Goal: Task Accomplishment & Management: Use online tool/utility

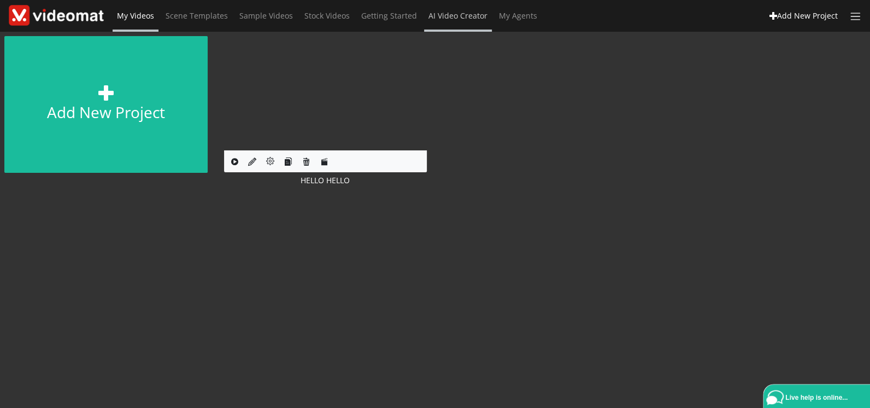
click at [470, 16] on span "AI Video Creator" at bounding box center [457, 15] width 59 height 10
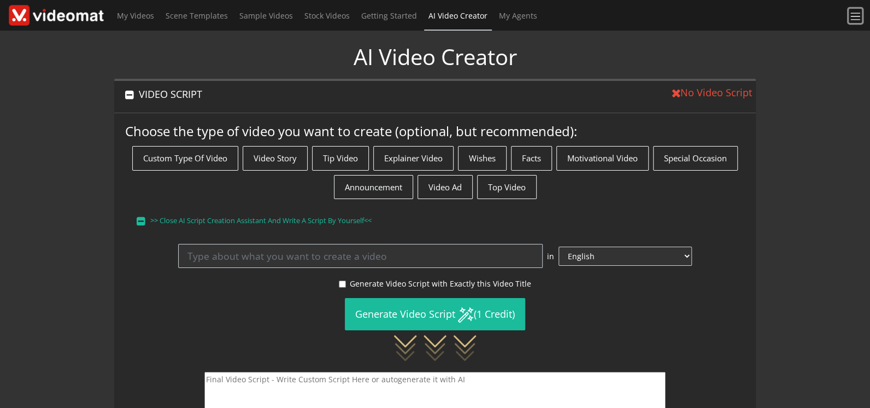
click at [855, 19] on span at bounding box center [855, 16] width 13 height 13
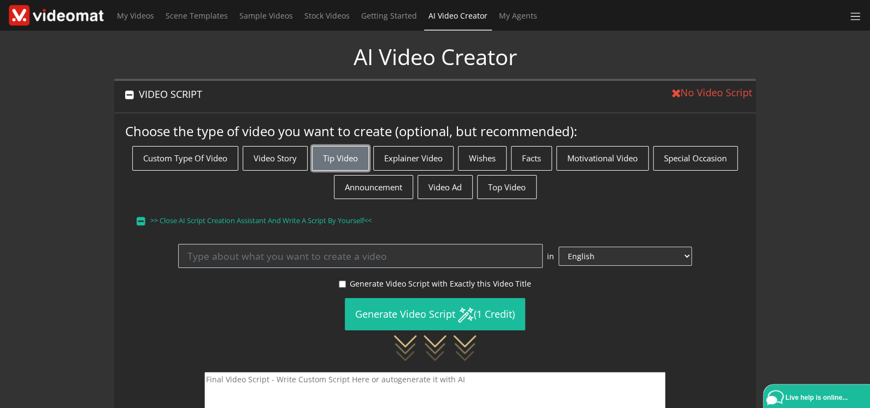
click at [347, 158] on button "Tip Video" at bounding box center [340, 158] width 57 height 25
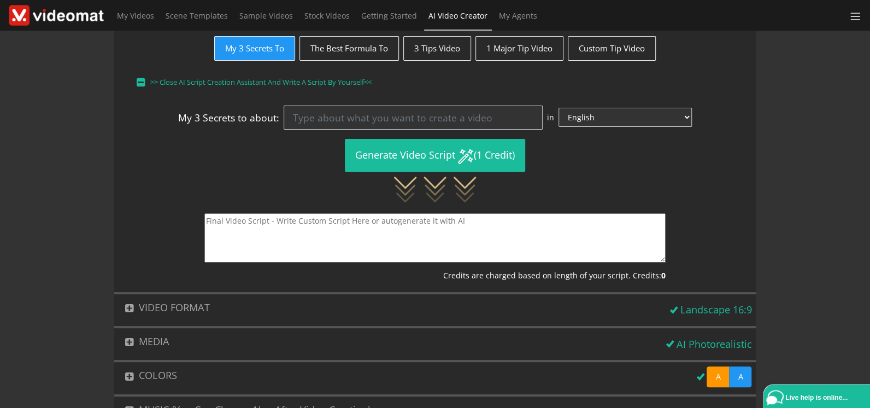
scroll to position [227, 0]
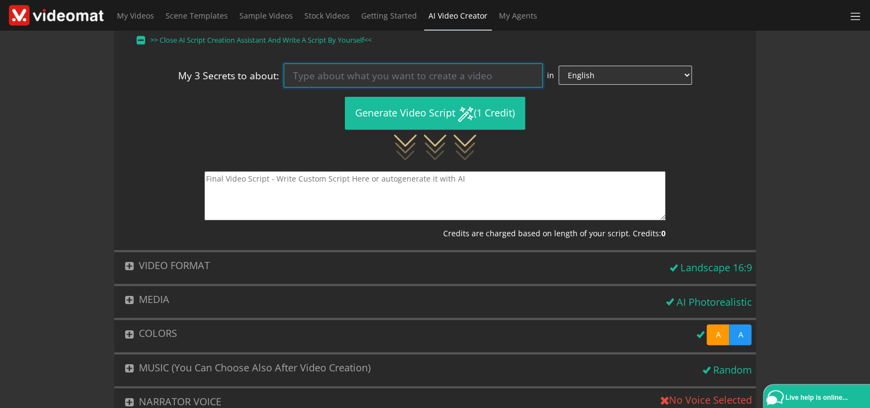
click at [332, 76] on input at bounding box center [413, 75] width 259 height 24
type input "p"
type input "h"
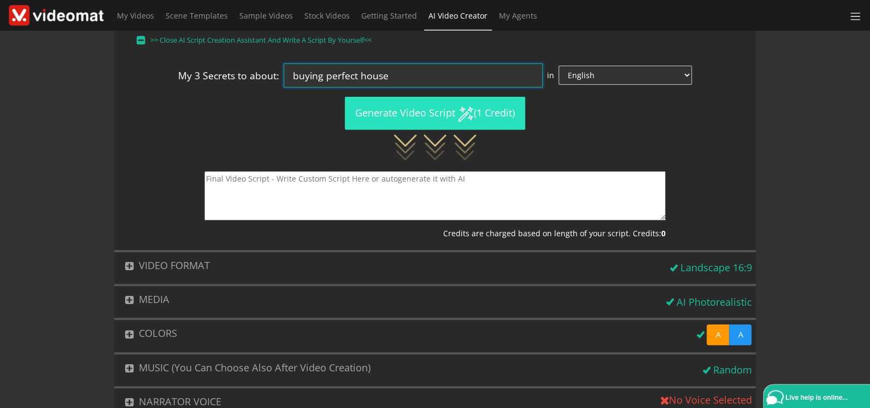
type input "buying perfect house"
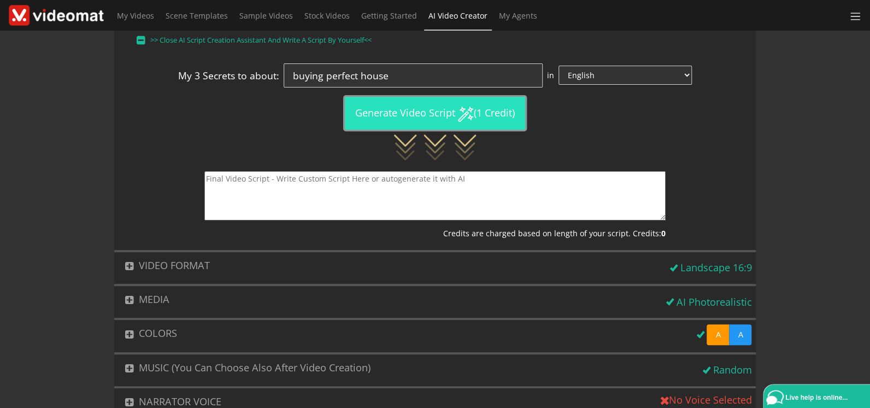
click at [409, 115] on button "Generate Video Script (1 Credit)" at bounding box center [435, 113] width 180 height 32
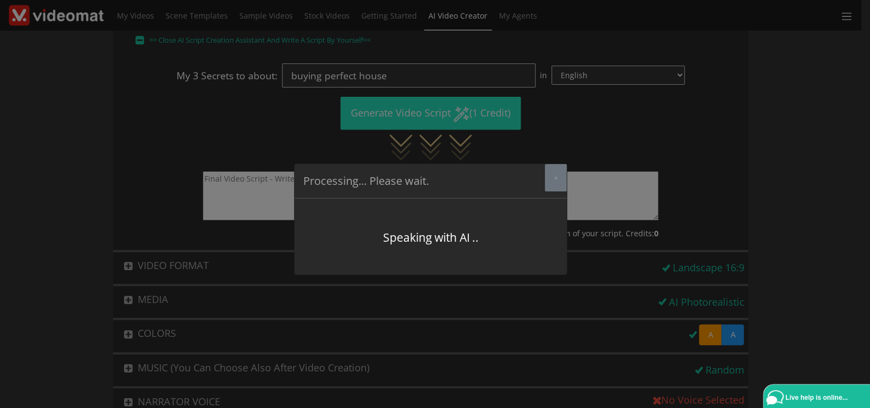
type textarea "Unlocking the Perfect House Hunt #1 Know the Market Pulse: Did you know, accord…"
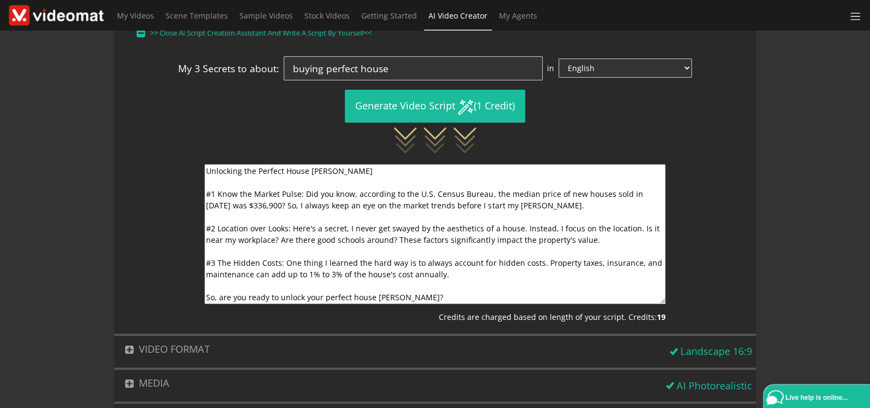
scroll to position [374, 0]
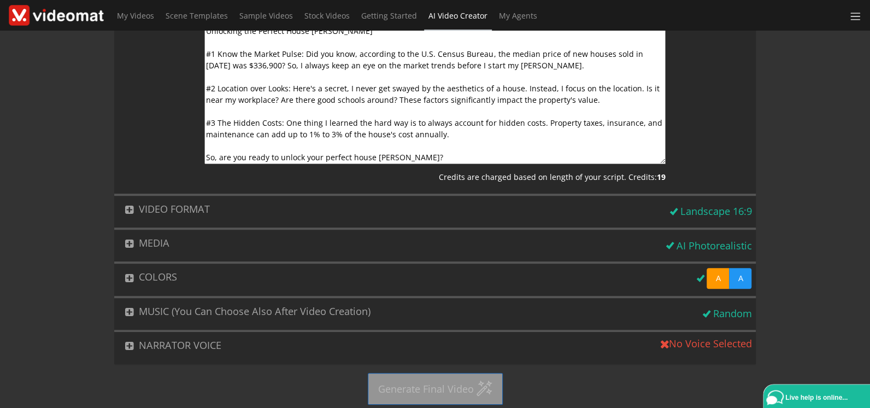
click at [238, 339] on button "NARRATOR VOICE" at bounding box center [385, 345] width 542 height 27
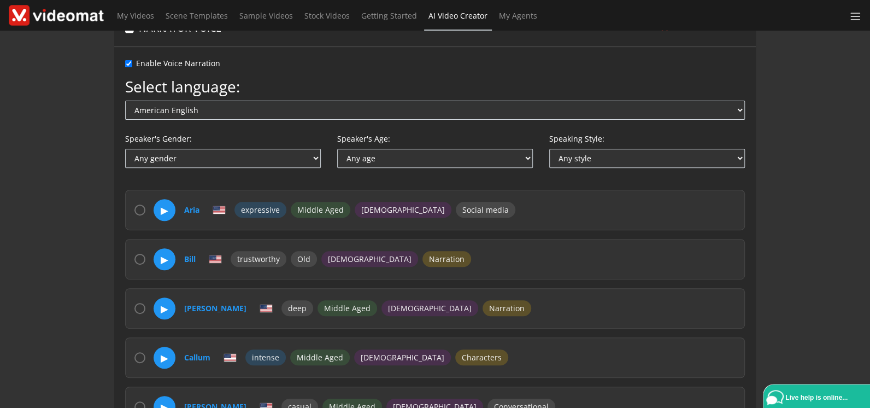
scroll to position [147, 0]
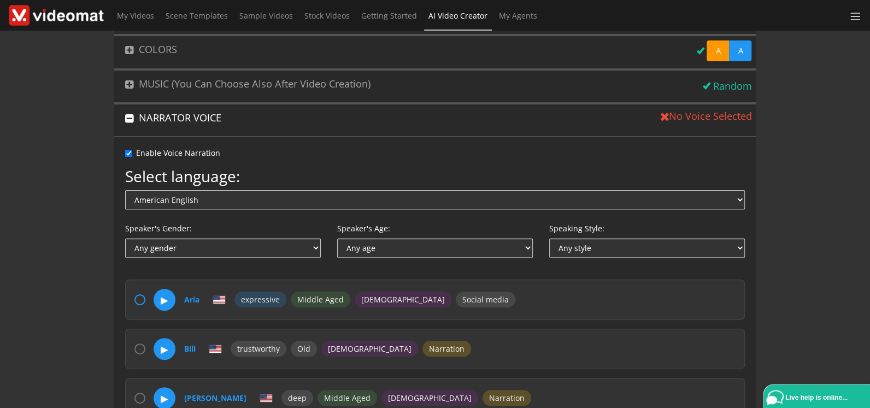
click at [134, 297] on input "radio" at bounding box center [139, 299] width 11 height 11
radio input "true"
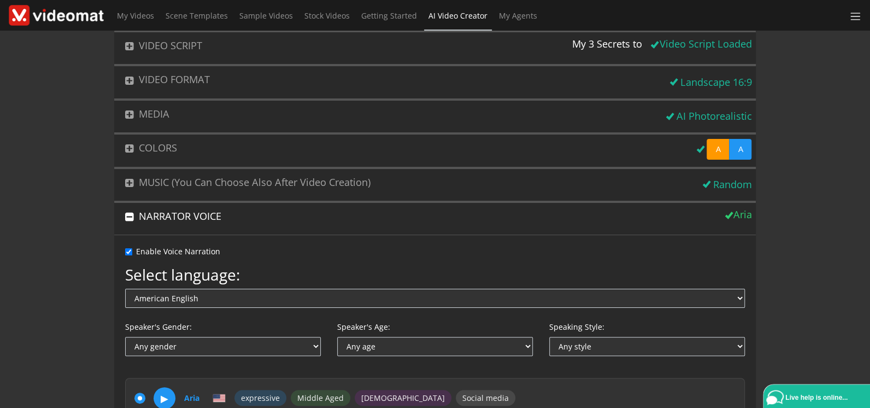
scroll to position [0, 0]
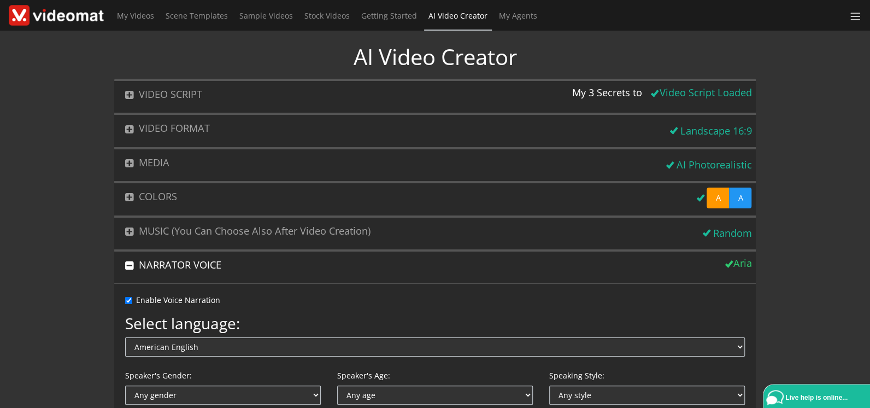
click at [225, 261] on button "NARRATOR VOICE" at bounding box center [417, 264] width 607 height 27
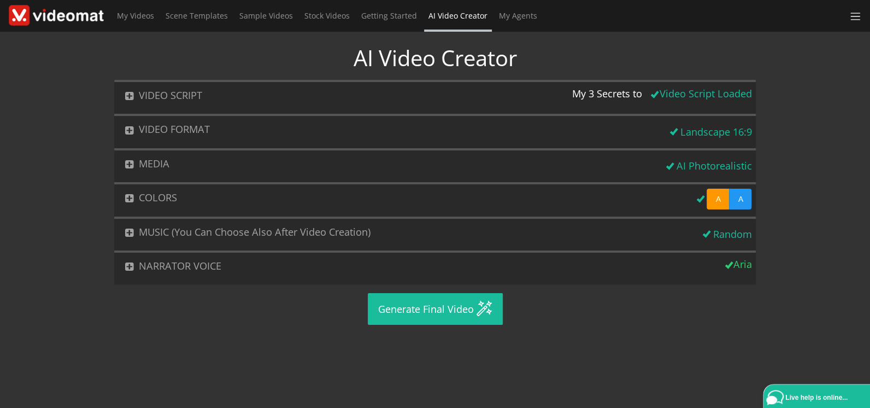
click at [301, 160] on button "MEDIA" at bounding box center [388, 163] width 548 height 27
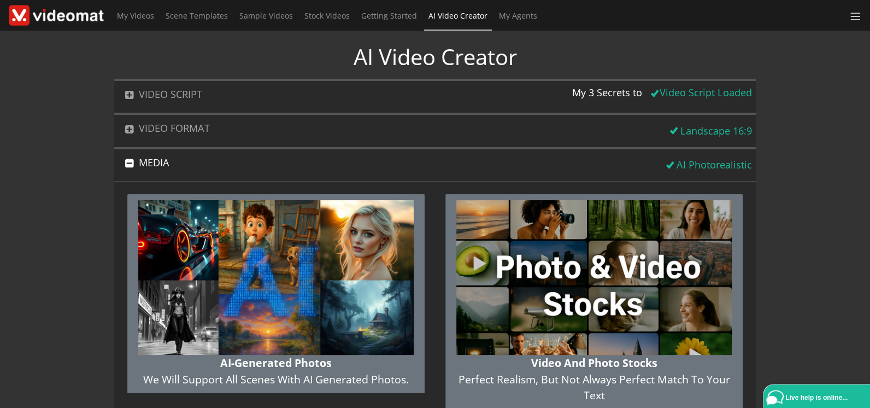
click at [497, 260] on img "button" at bounding box center [593, 277] width 275 height 155
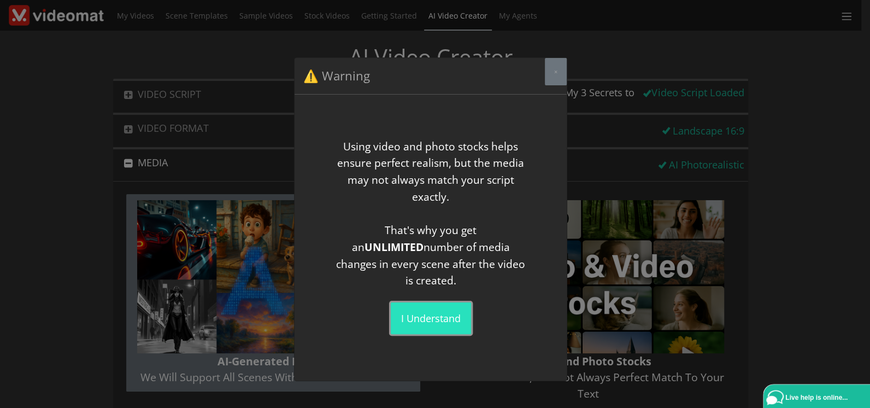
click at [416, 316] on button "I understand" at bounding box center [431, 318] width 80 height 32
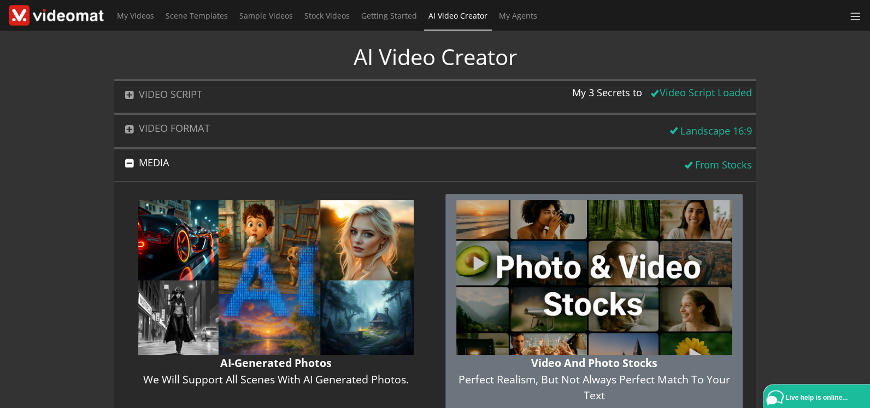
click at [237, 163] on button "MEDIA" at bounding box center [397, 162] width 566 height 27
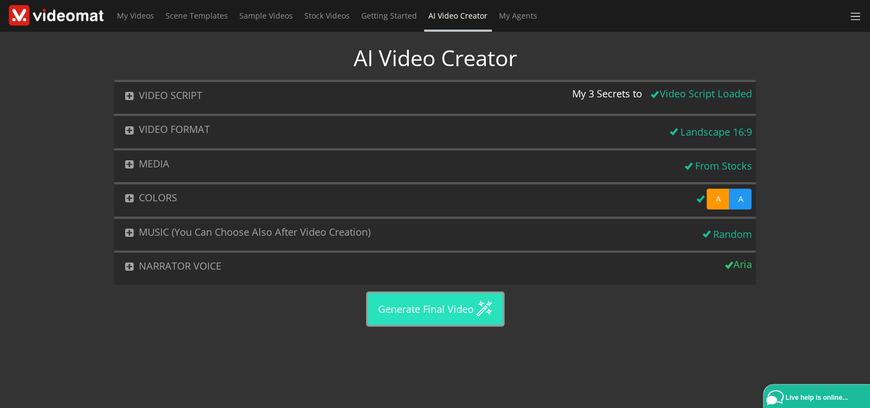
click at [425, 307] on button "Generate Final Video" at bounding box center [435, 309] width 135 height 32
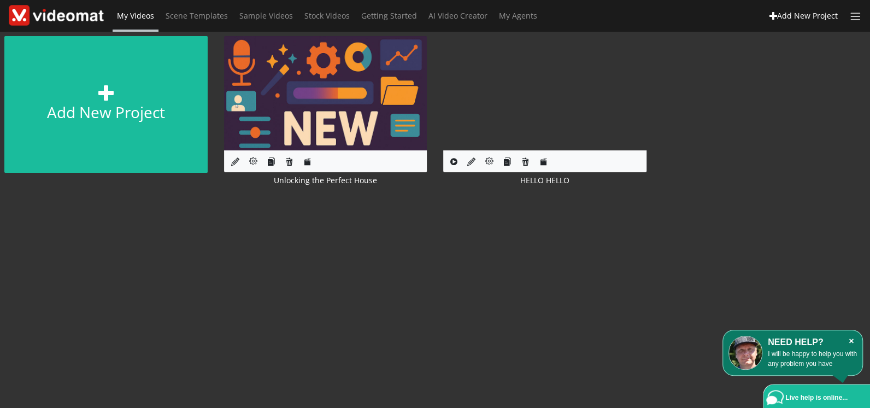
click at [847, 341] on icon "×" at bounding box center [851, 341] width 11 height 11
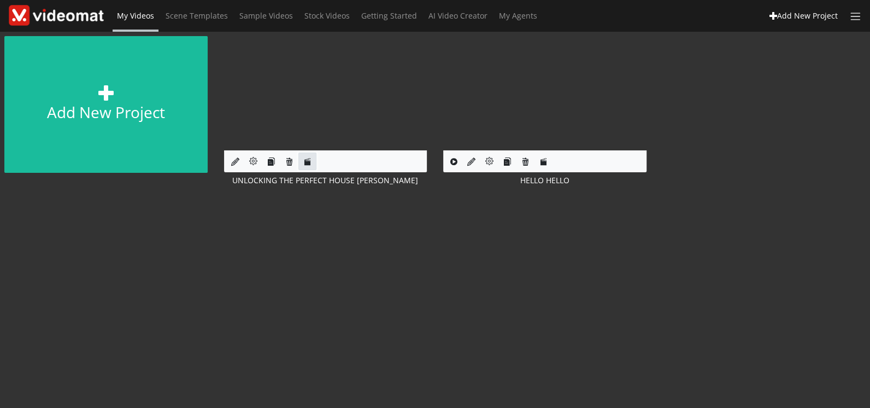
click at [312, 165] on link at bounding box center [307, 161] width 18 height 18
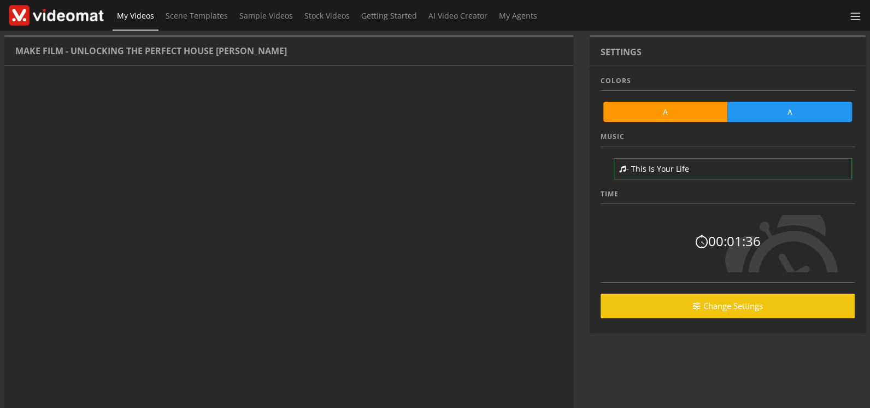
scroll to position [58, 0]
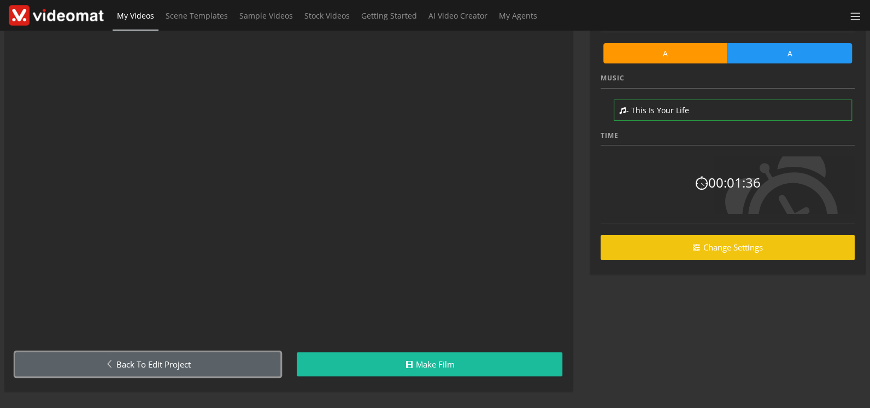
click at [227, 352] on link "Back to Edit Project" at bounding box center [147, 364] width 265 height 25
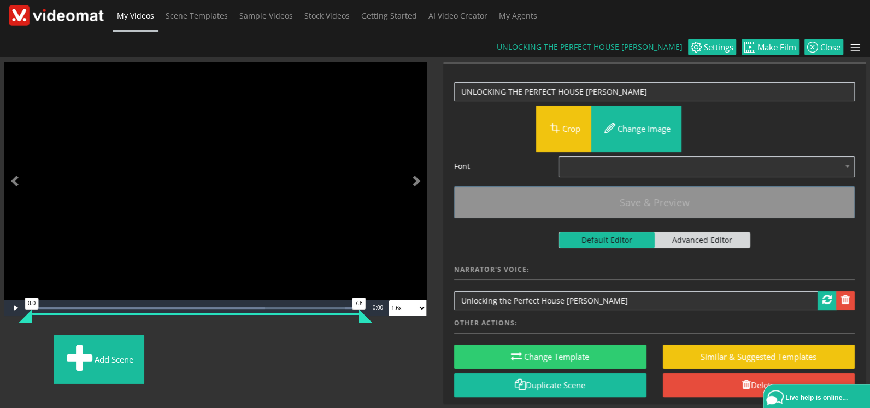
scroll to position [5, 0]
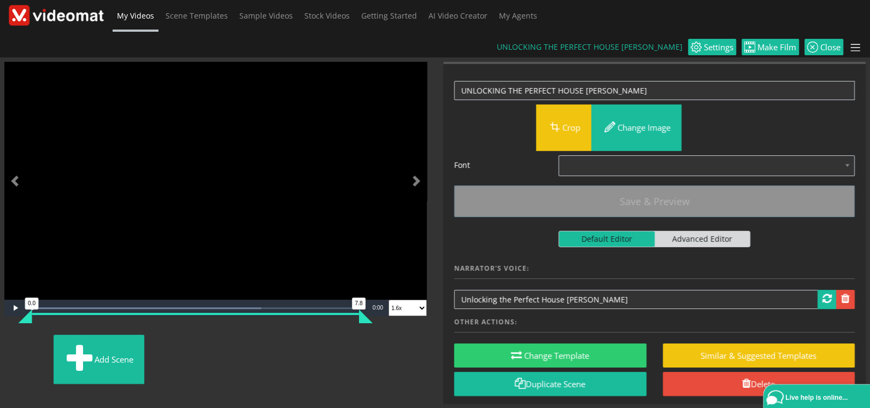
click at [8, 341] on img at bounding box center [8, 341] width 0 height 0
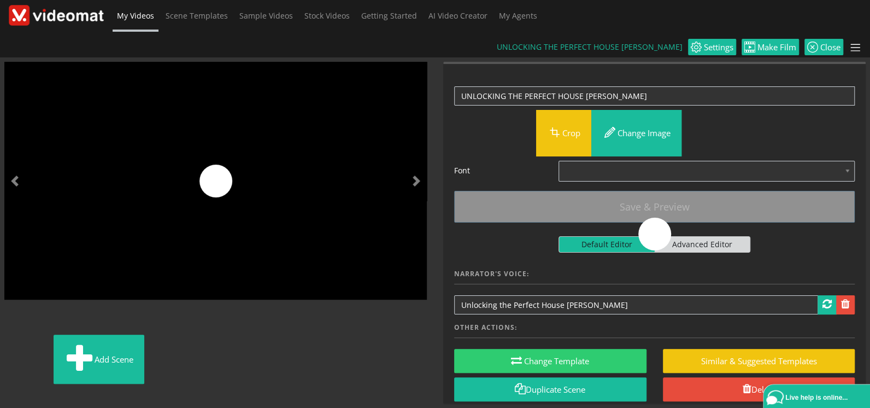
scroll to position [1, 0]
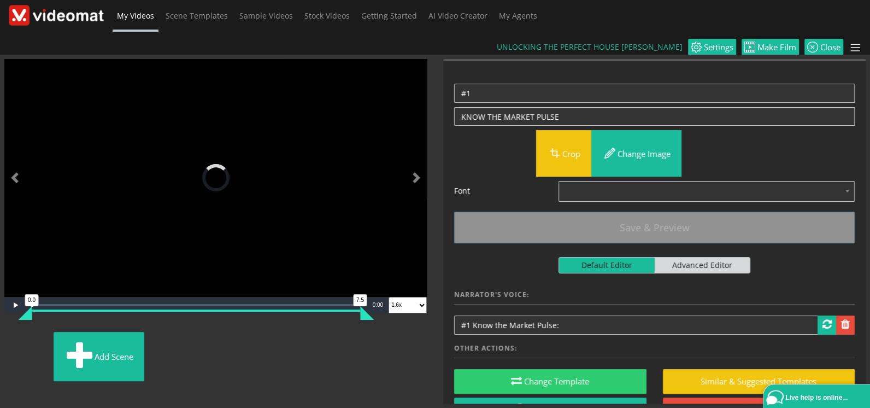
click at [11, 338] on img at bounding box center [11, 338] width 0 height 0
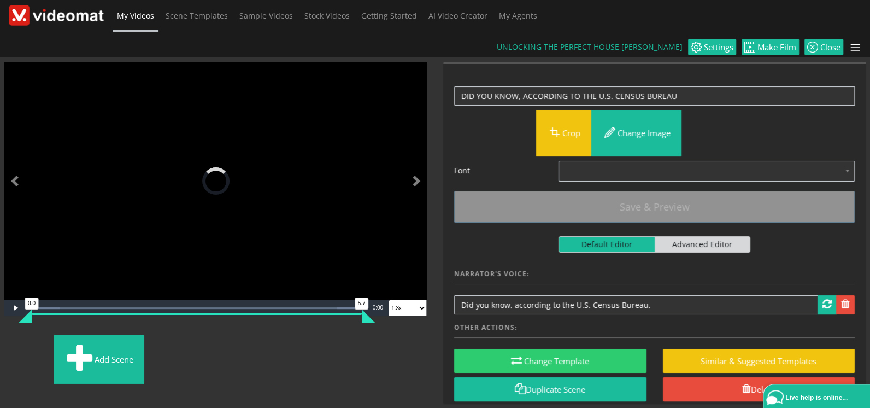
click at [14, 341] on img at bounding box center [14, 341] width 0 height 0
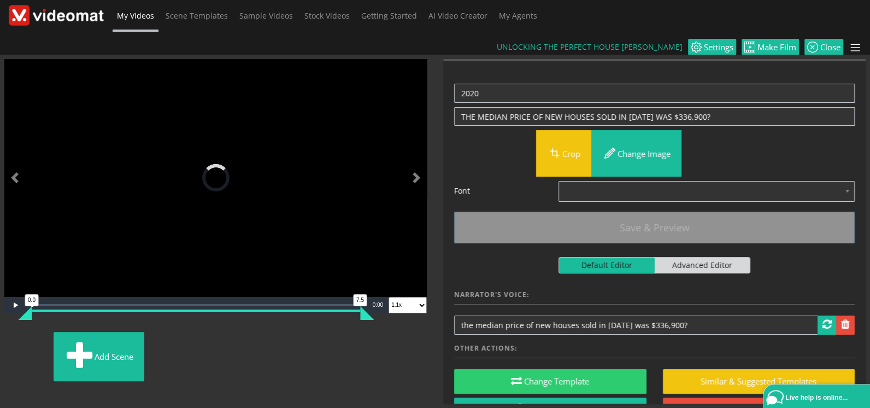
click at [17, 338] on img at bounding box center [17, 338] width 0 height 0
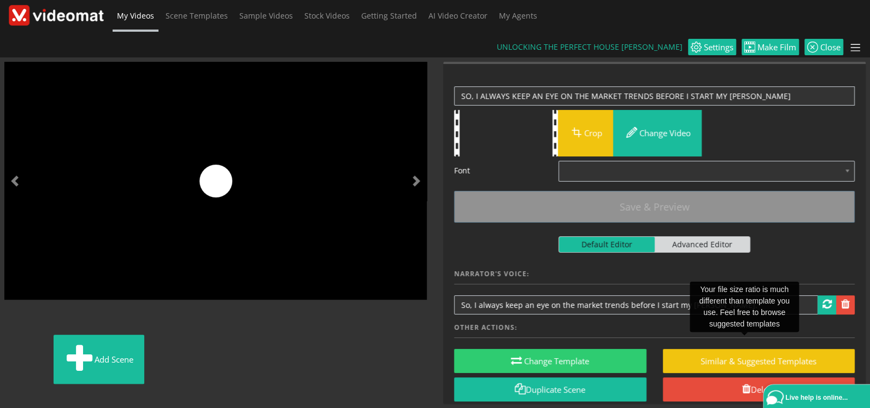
click at [21, 341] on img at bounding box center [21, 341] width 0 height 0
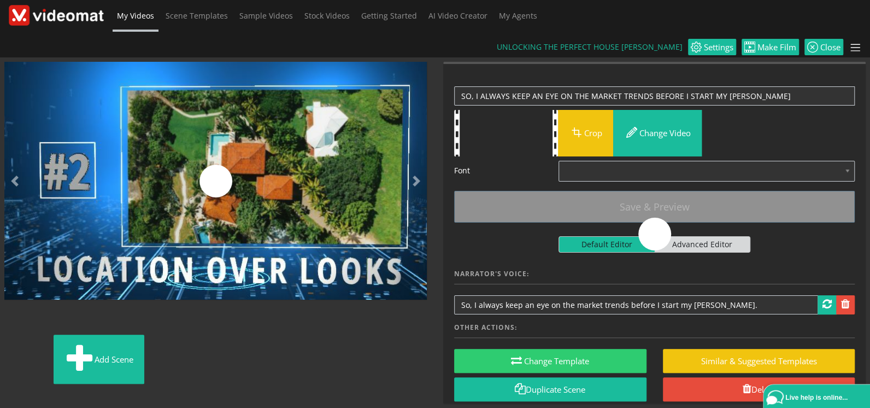
click at [24, 341] on img at bounding box center [24, 341] width 0 height 0
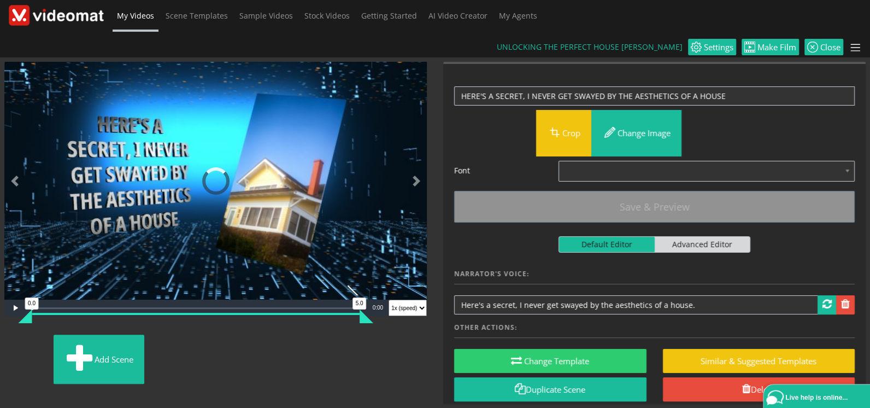
click at [27, 341] on img at bounding box center [27, 341] width 0 height 0
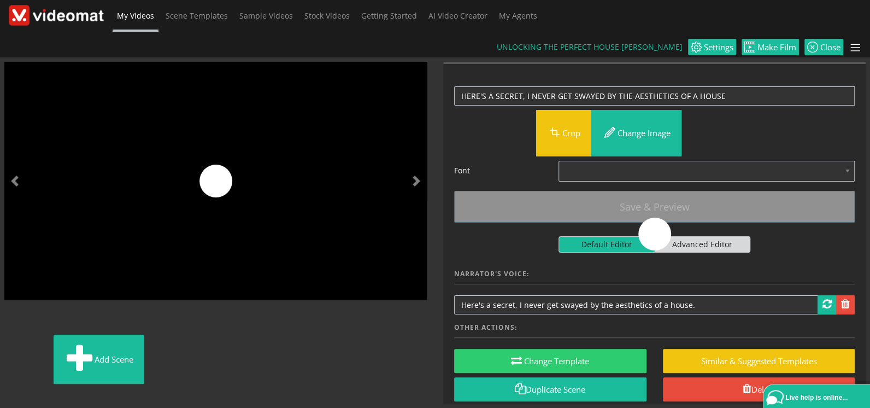
scroll to position [115, 0]
click at [31, 341] on img at bounding box center [31, 341] width 0 height 0
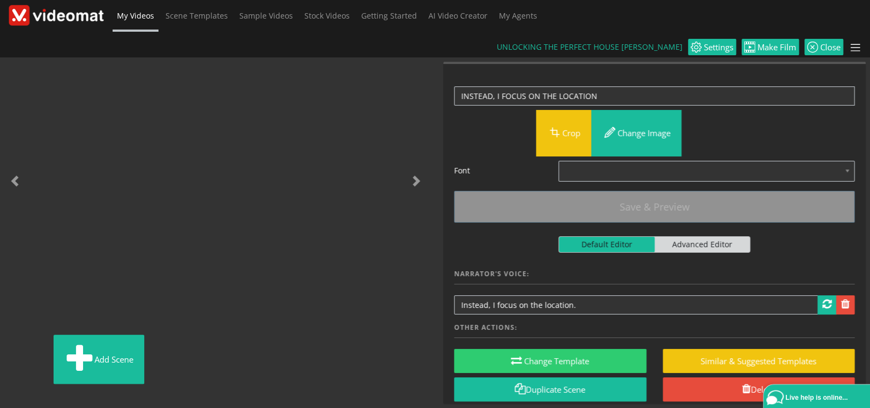
scroll to position [88, 0]
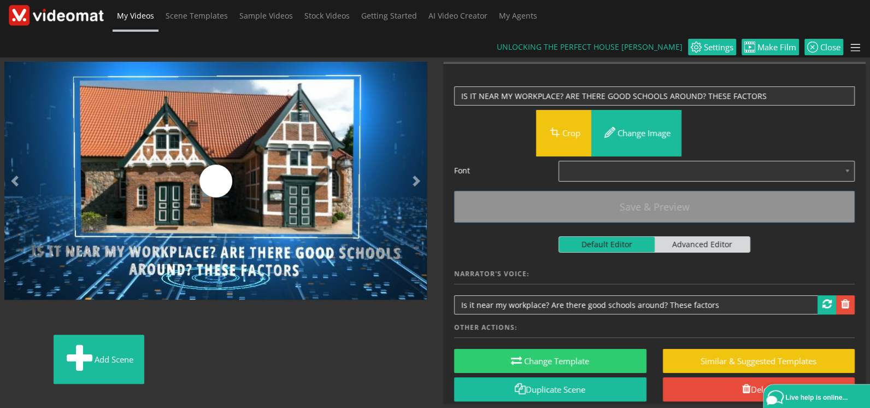
click at [34, 341] on img at bounding box center [34, 341] width 0 height 0
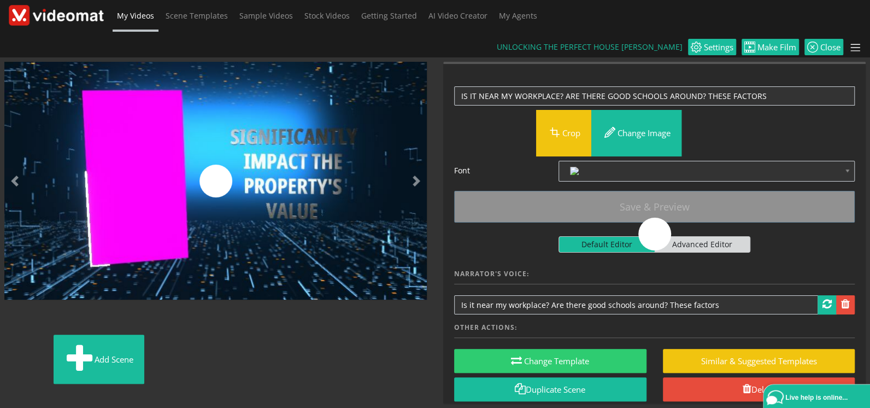
click at [37, 341] on img at bounding box center [37, 341] width 0 height 0
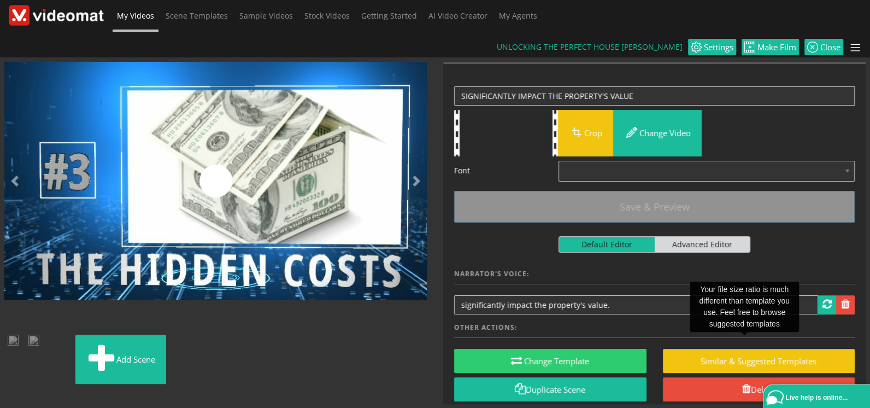
click at [73, 341] on img at bounding box center [73, 341] width 0 height 0
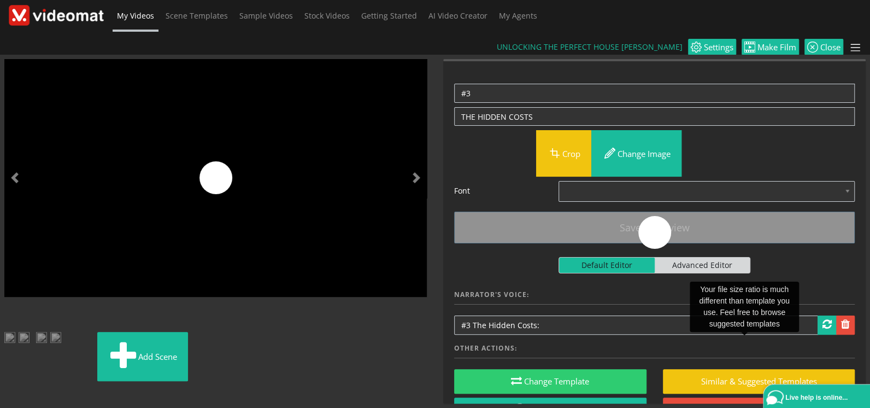
scroll to position [115, 0]
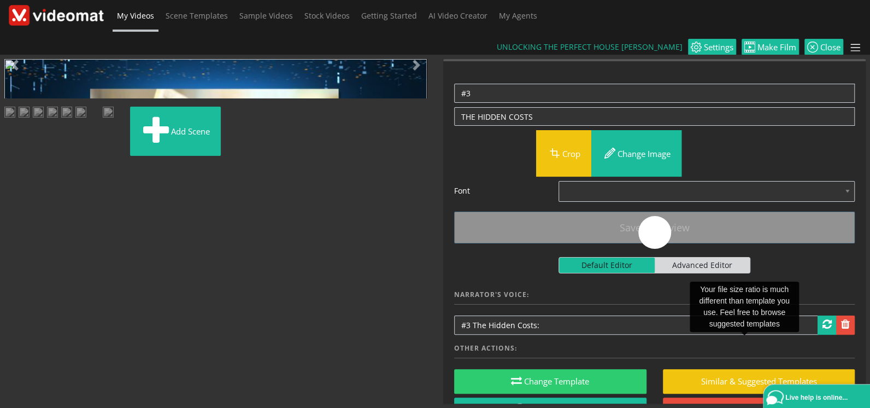
click at [120, 113] on img at bounding box center [120, 113] width 0 height 0
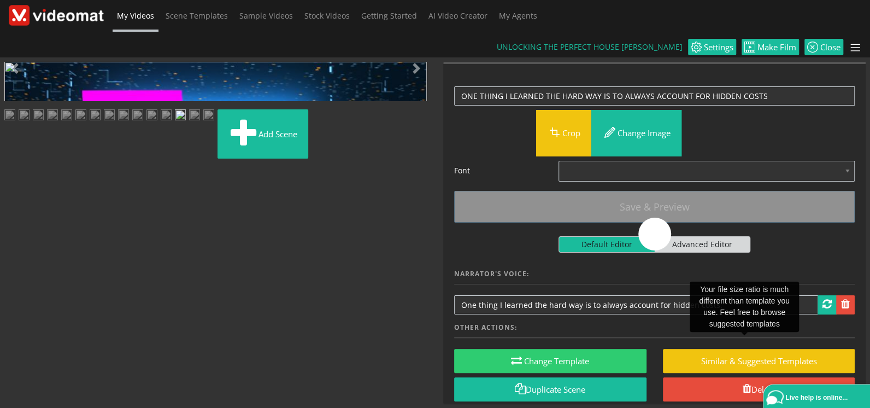
click at [189, 123] on img at bounding box center [194, 116] width 11 height 14
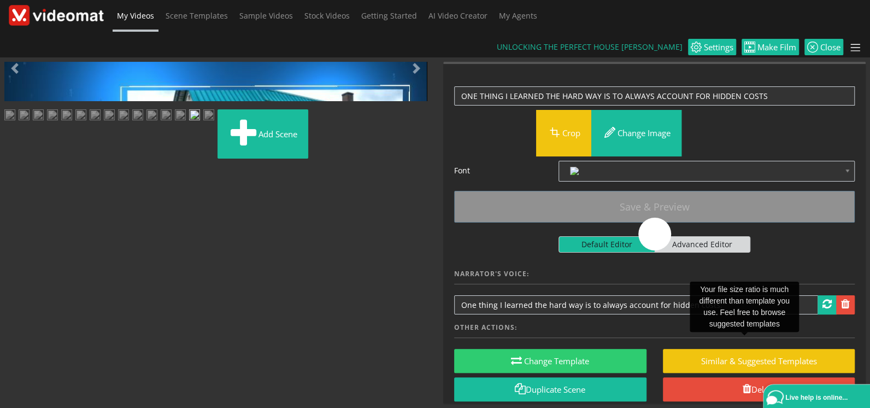
click at [214, 123] on img at bounding box center [208, 116] width 11 height 14
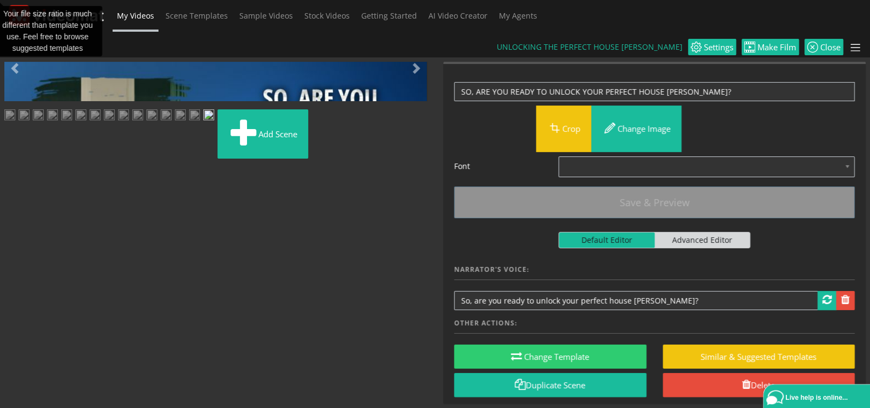
scroll to position [5, 0]
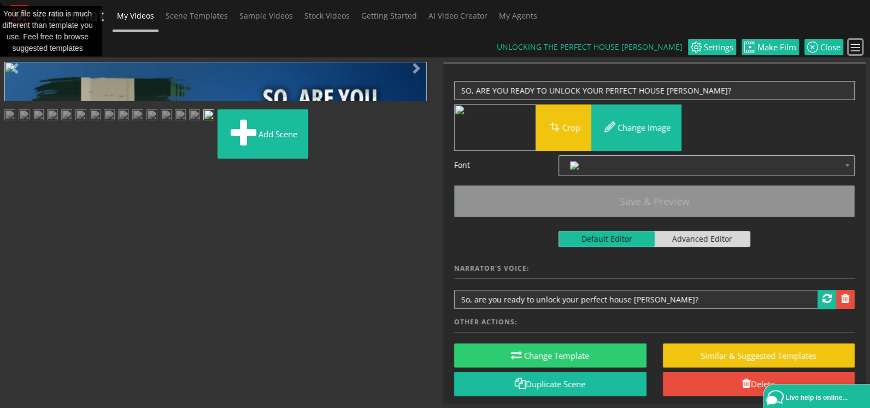
click at [857, 42] on span at bounding box center [855, 48] width 13 height 13
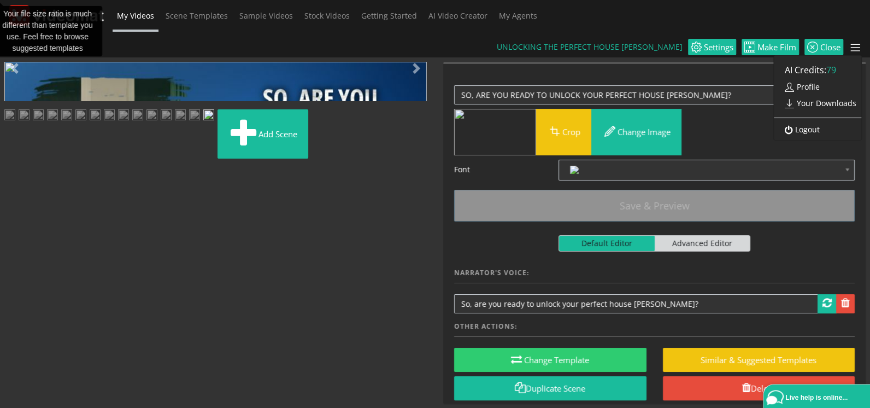
scroll to position [0, 0]
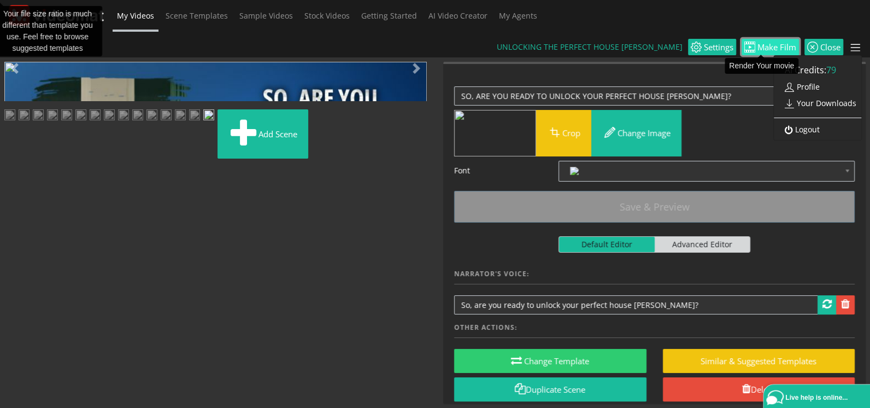
click at [776, 43] on span "Make Film" at bounding box center [775, 47] width 41 height 8
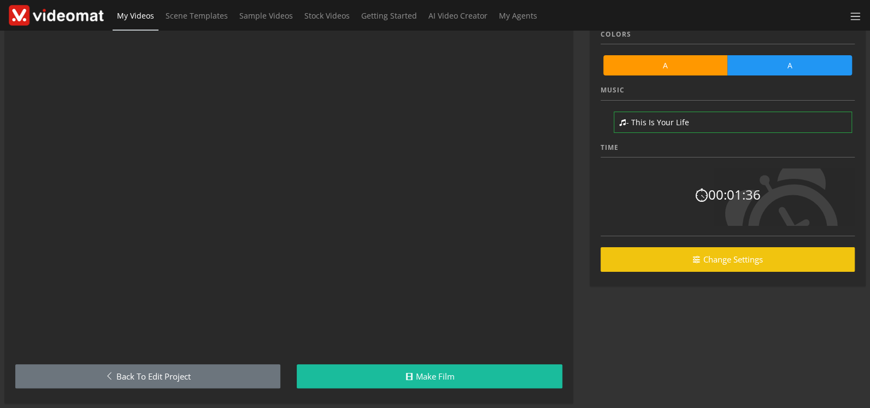
scroll to position [58, 0]
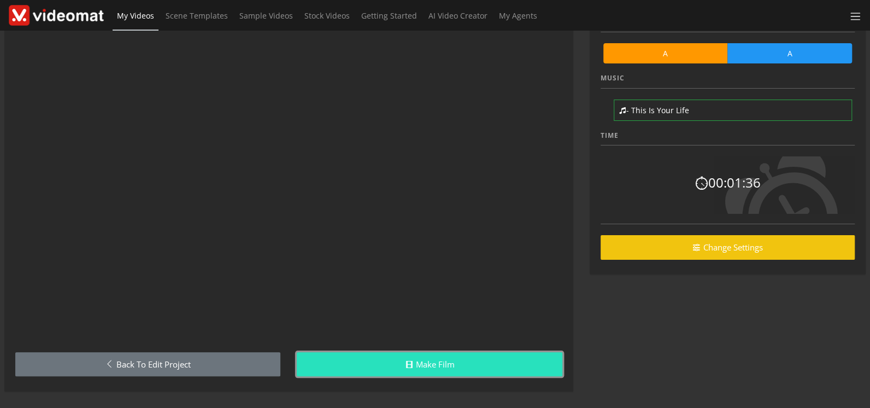
click at [405, 361] on icon at bounding box center [408, 364] width 8 height 8
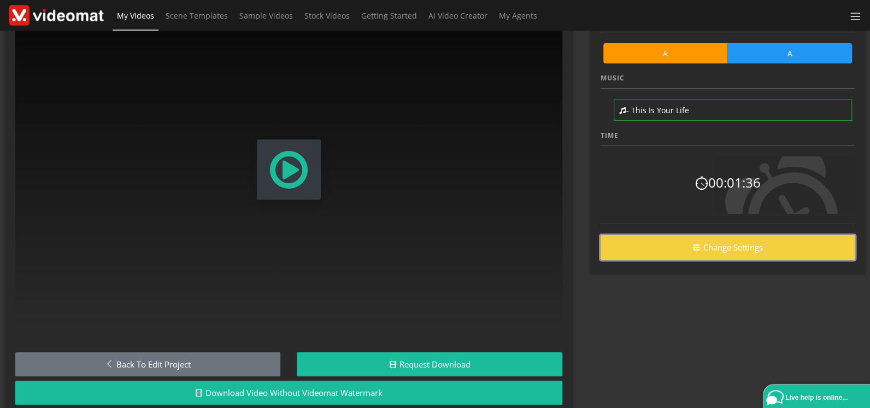
click at [724, 247] on link "Change Settings" at bounding box center [728, 247] width 254 height 25
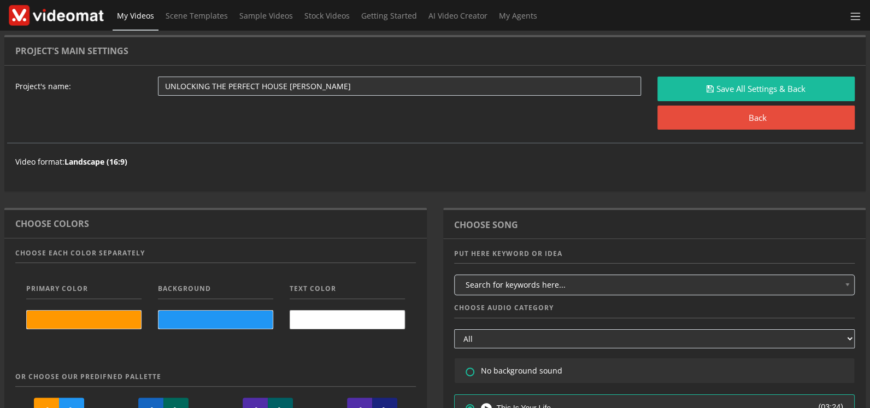
scroll to position [114, 0]
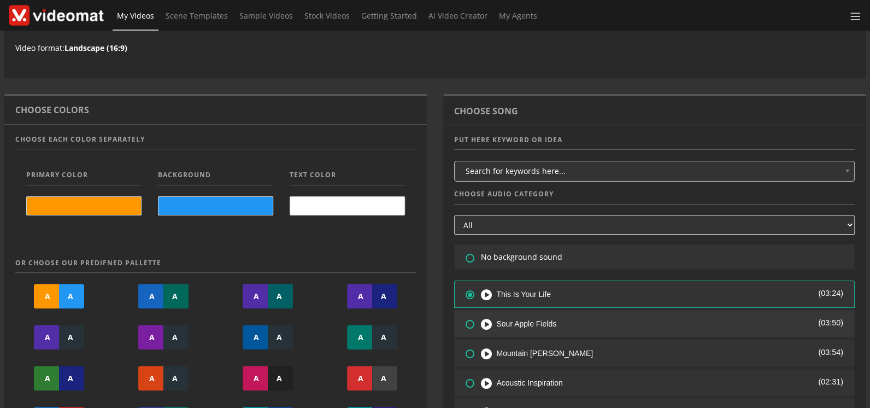
click at [463, 316] on icon at bounding box center [463, 316] width 0 height 0
click at [466, 317] on input"] "radio" at bounding box center [469, 320] width 7 height 7
radio input"] "true"
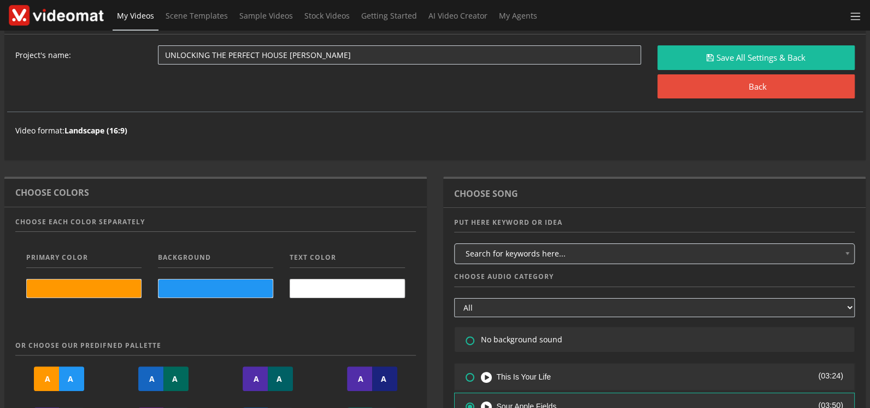
scroll to position [0, 0]
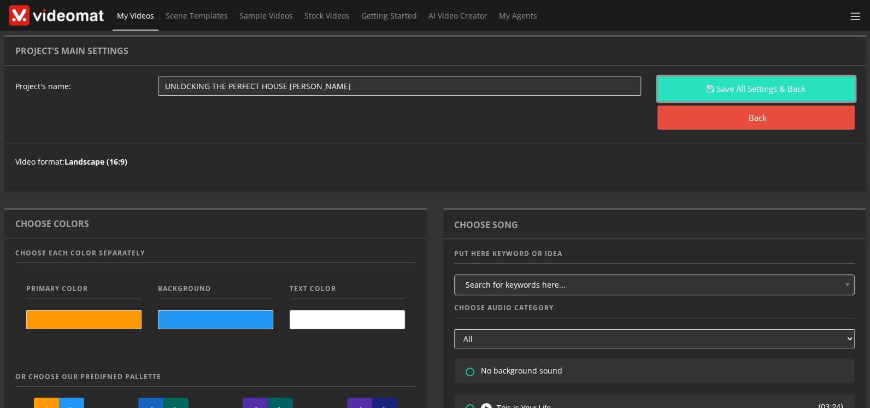
click at [719, 94] on button "Save All Settings & Back" at bounding box center [757, 89] width 198 height 25
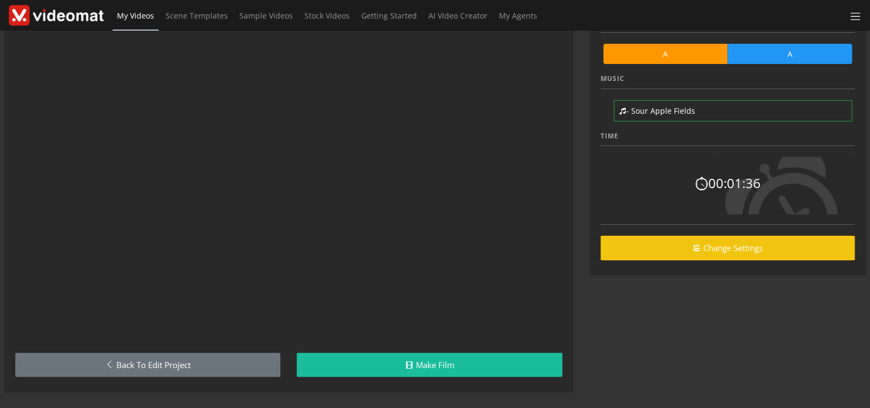
scroll to position [58, 0]
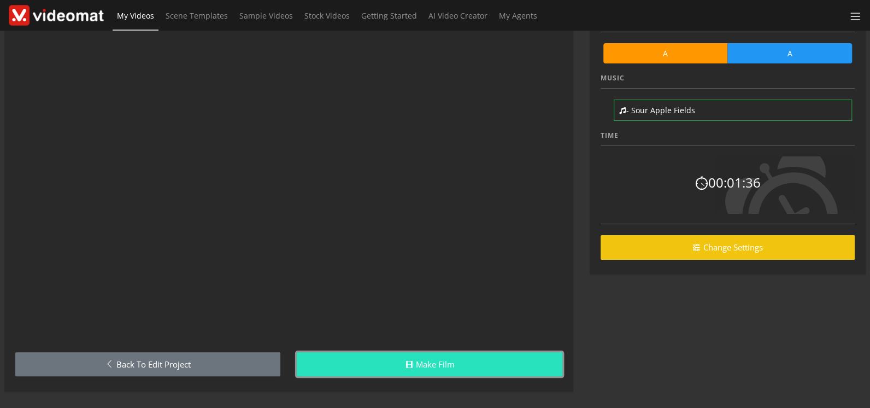
click at [492, 361] on link "Make Film" at bounding box center [429, 364] width 265 height 25
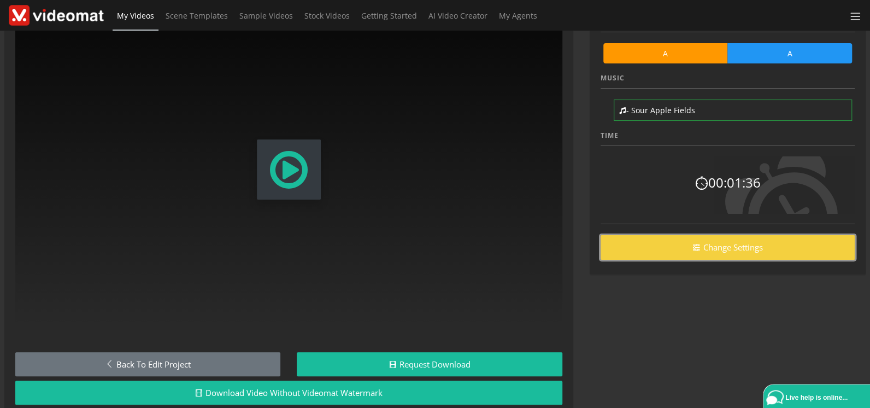
click at [706, 254] on link "Change Settings" at bounding box center [728, 247] width 254 height 25
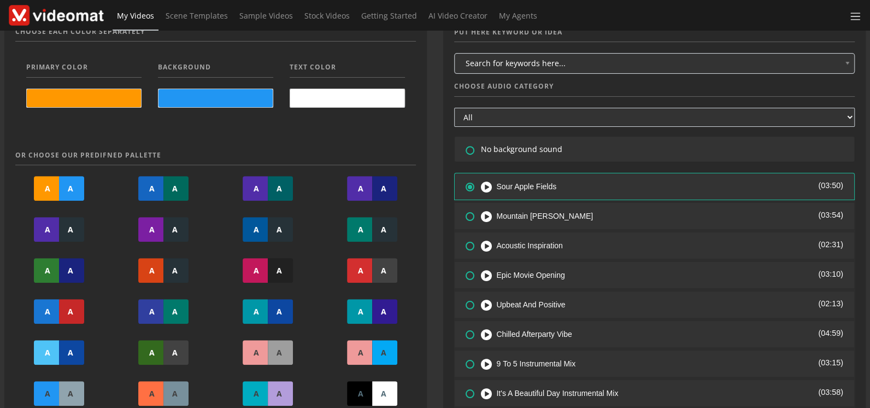
scroll to position [227, 0]
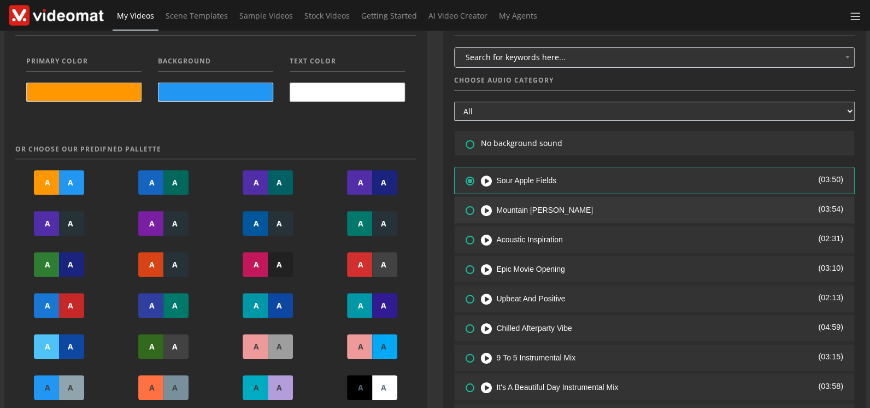
click at [463, 202] on icon at bounding box center [463, 202] width 0 height 0
click at [466, 210] on input"] "radio" at bounding box center [469, 206] width 7 height 7
radio input"] "true"
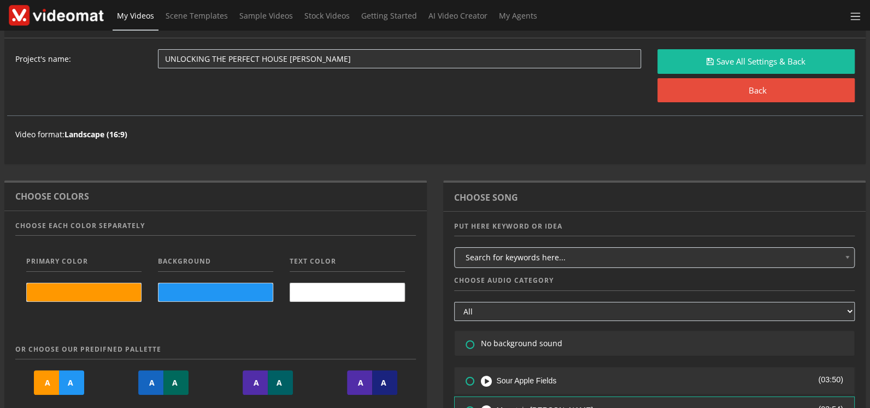
scroll to position [0, 0]
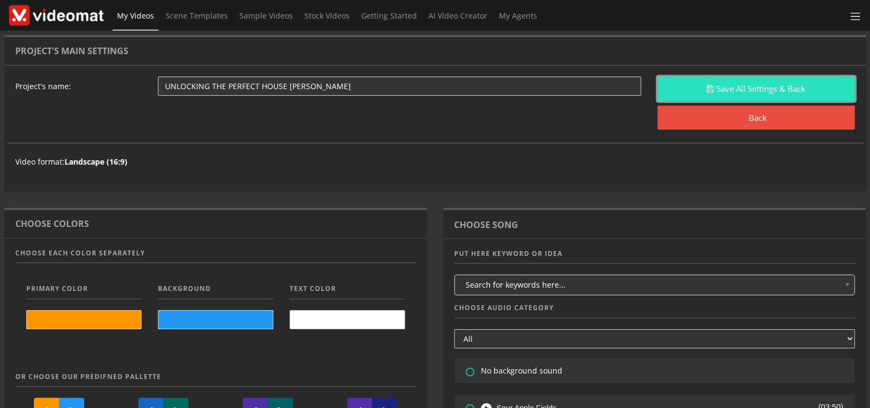
click at [712, 86] on button "Save All Settings & Back" at bounding box center [757, 89] width 198 height 25
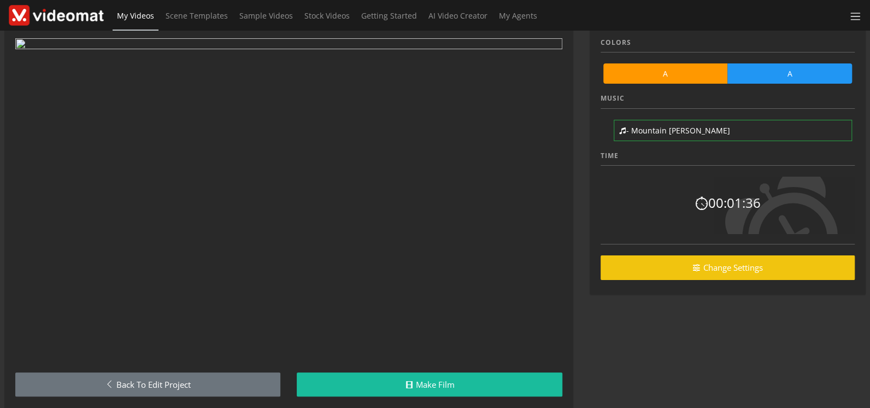
scroll to position [58, 0]
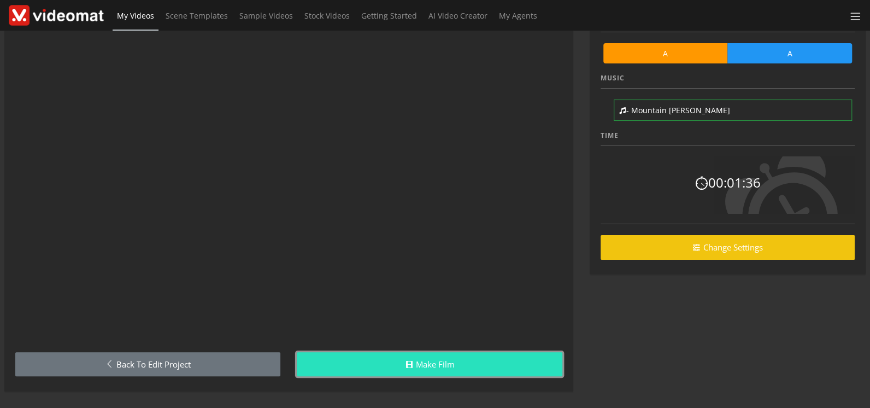
click at [451, 361] on link "Make Film" at bounding box center [429, 364] width 265 height 25
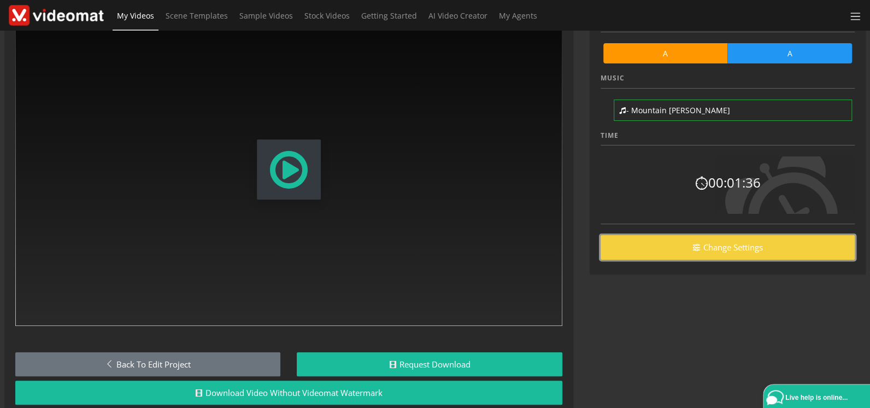
click at [761, 250] on link "Change Settings" at bounding box center [728, 247] width 254 height 25
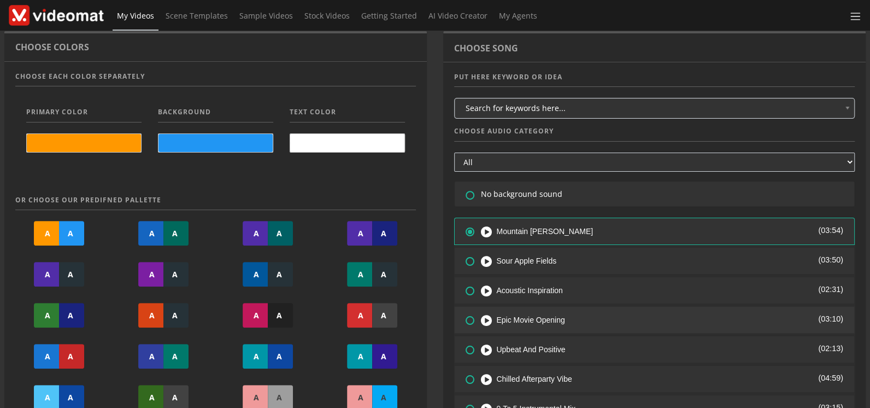
scroll to position [227, 0]
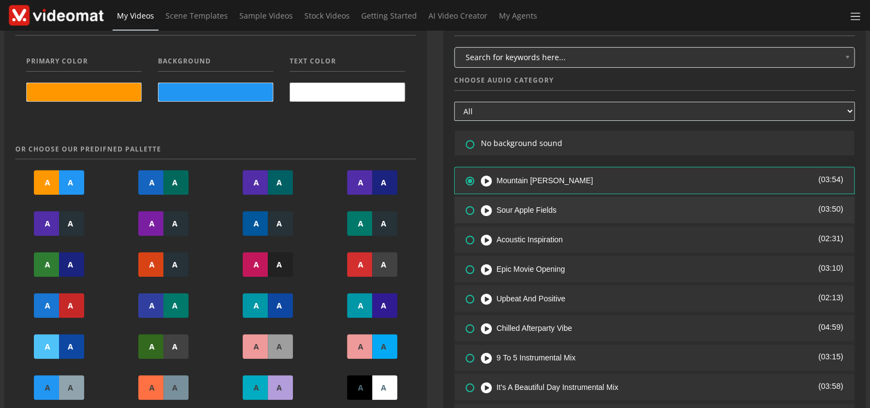
click at [463, 202] on icon at bounding box center [463, 202] width 0 height 0
click at [466, 208] on input"] "radio" at bounding box center [469, 206] width 7 height 7
radio input"] "true"
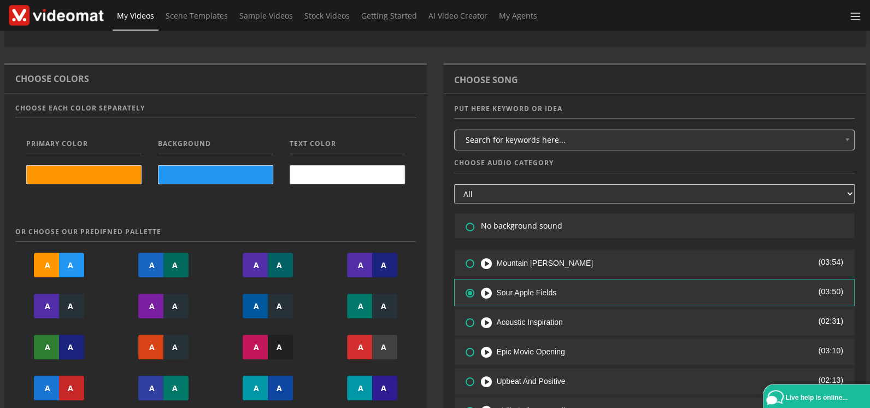
scroll to position [0, 0]
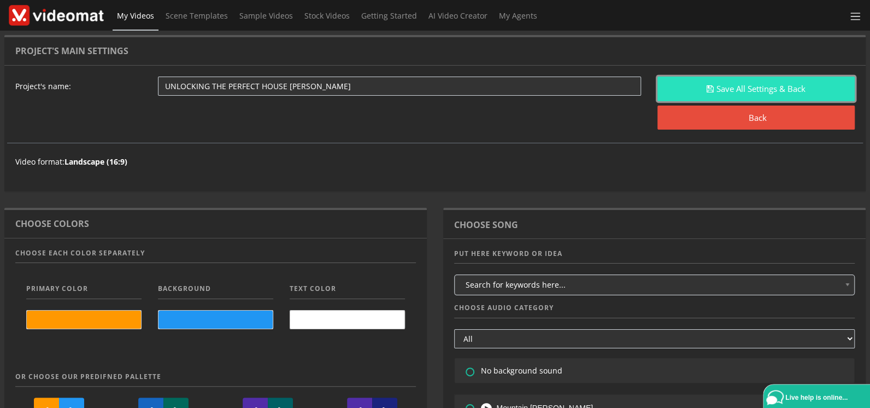
click at [730, 85] on button "Save All Settings & Back" at bounding box center [757, 89] width 198 height 25
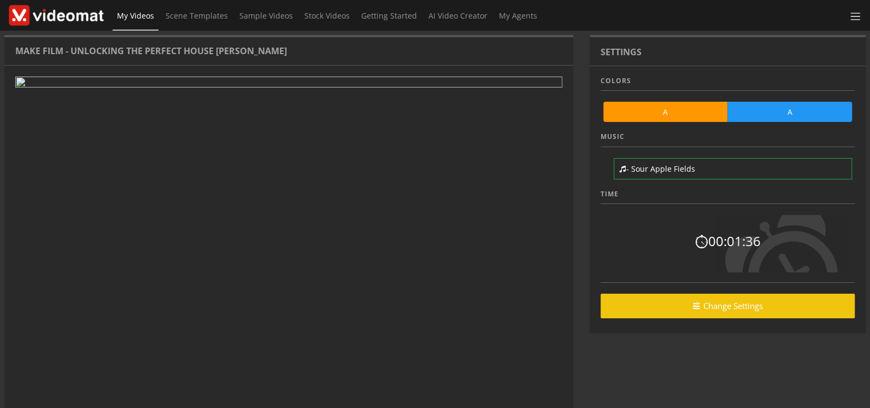
scroll to position [58, 0]
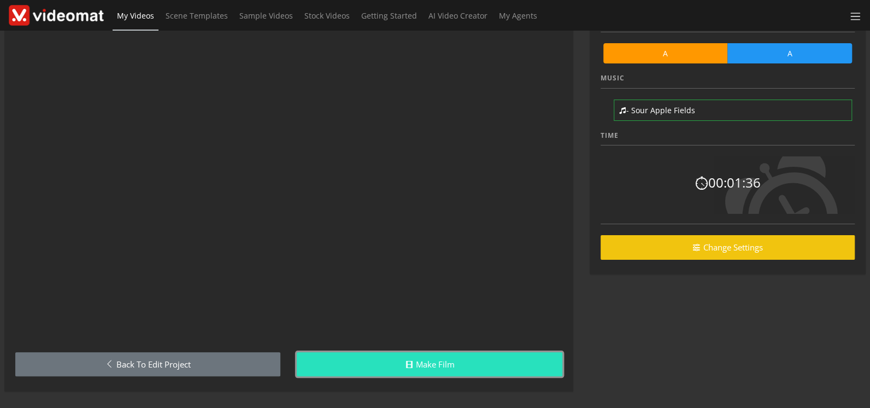
click at [461, 362] on link "Make Film" at bounding box center [429, 364] width 265 height 25
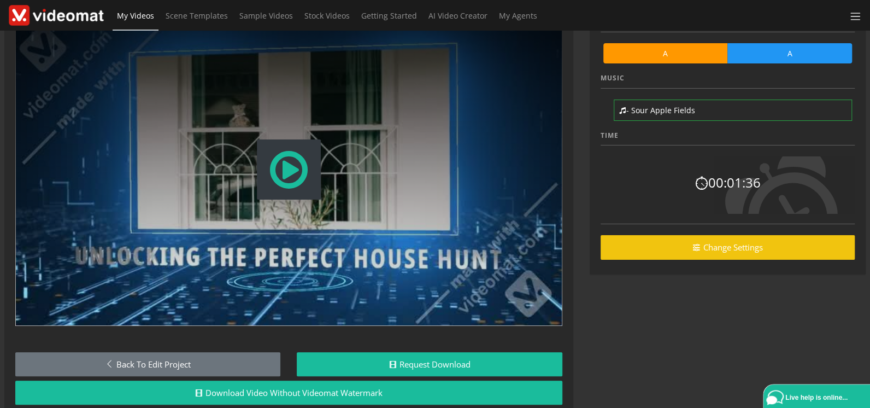
click at [135, 15] on span "My Videos" at bounding box center [135, 15] width 37 height 10
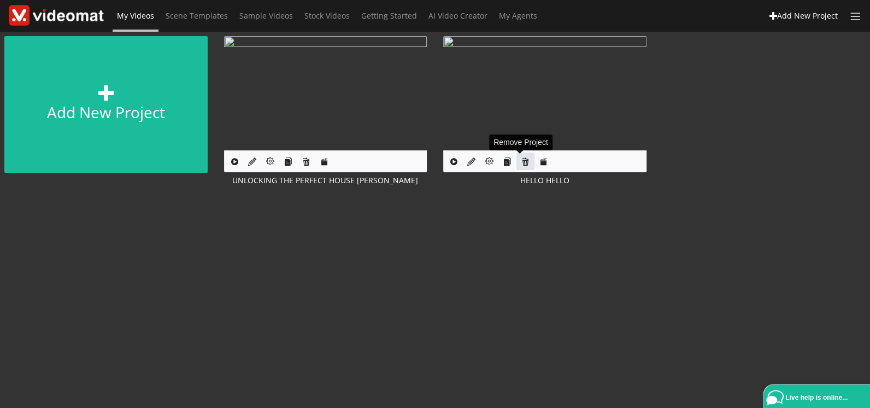
click at [521, 163] on icon at bounding box center [525, 161] width 8 height 8
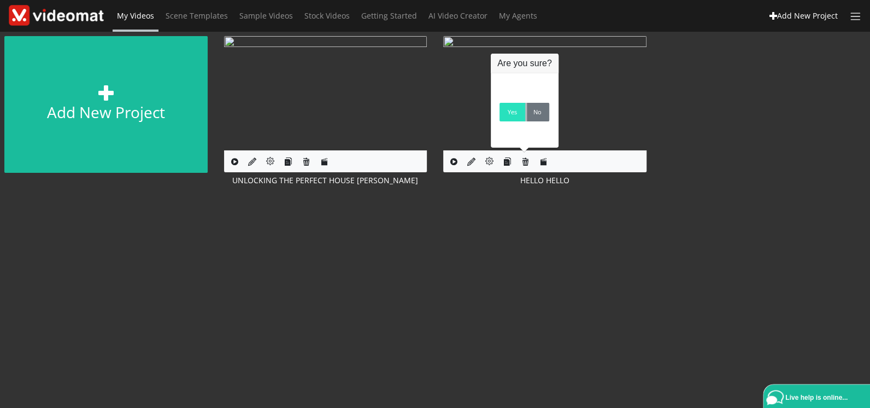
click at [512, 120] on link "Yes" at bounding box center [513, 112] width 26 height 19
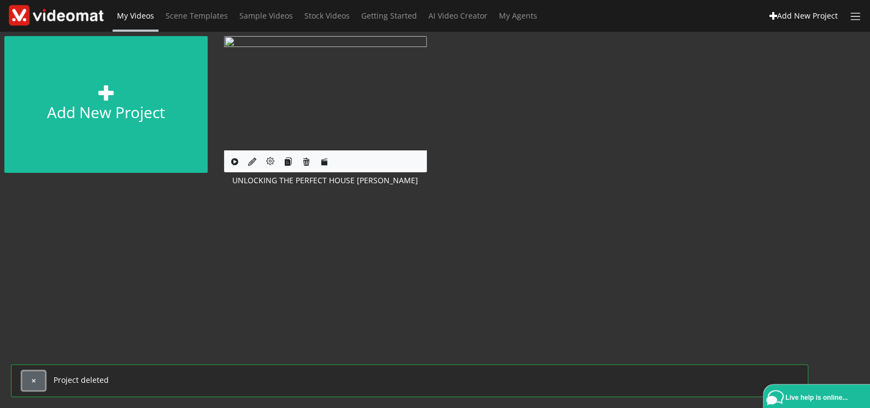
click at [36, 381] on span "button" at bounding box center [34, 381] width 6 height 6
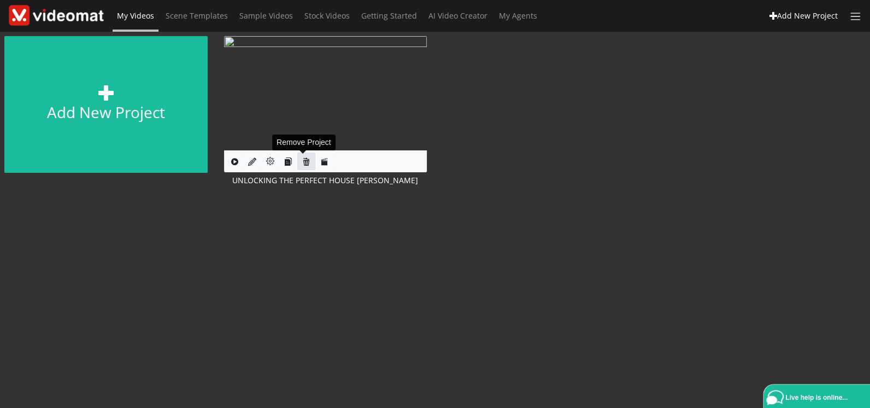
click at [302, 161] on icon at bounding box center [306, 161] width 8 height 8
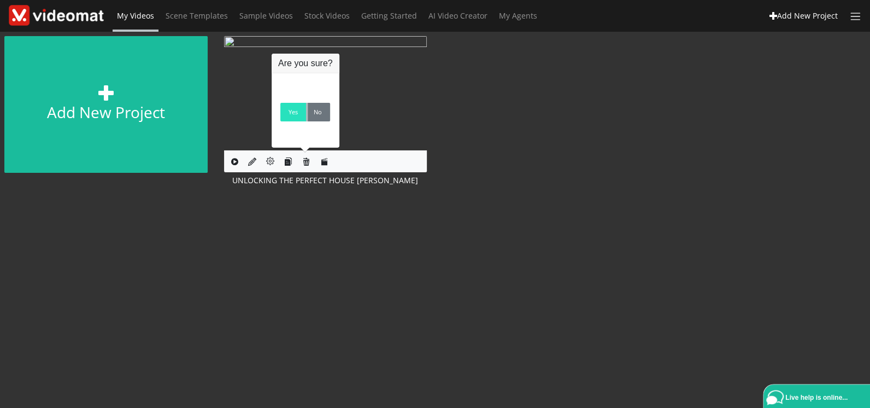
click at [295, 115] on link "Yes" at bounding box center [293, 112] width 26 height 19
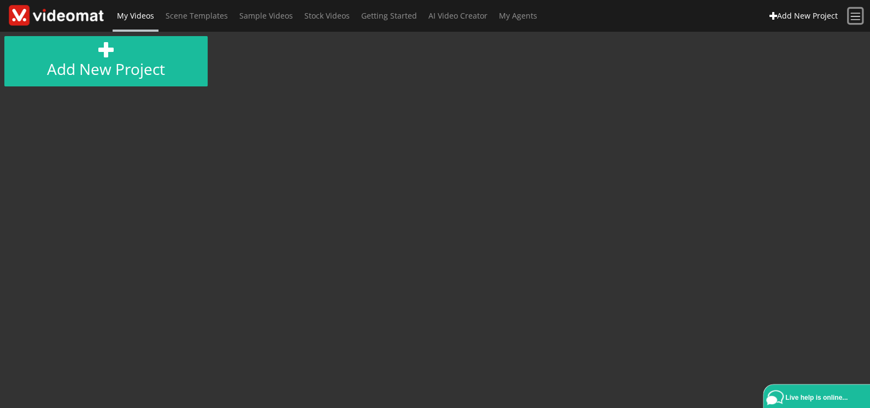
click at [858, 21] on span at bounding box center [855, 16] width 13 height 13
click at [572, 143] on div "Add new project ×" at bounding box center [435, 220] width 870 height 376
click at [273, 15] on span "Sample Videos" at bounding box center [266, 15] width 54 height 10
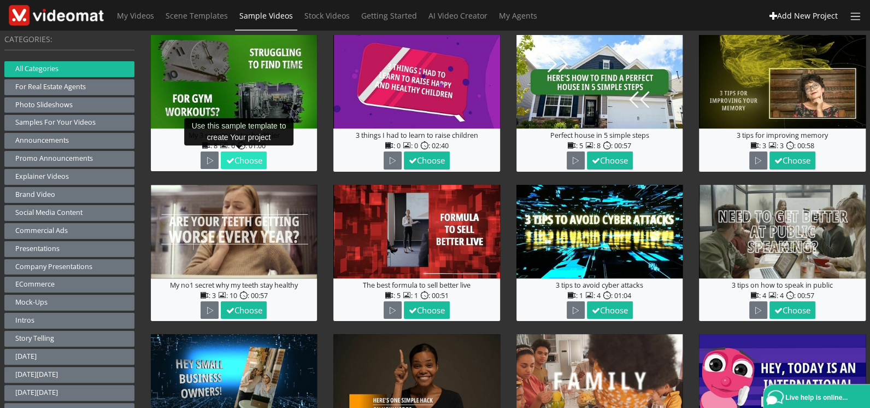
click at [249, 162] on button "Choose" at bounding box center [244, 160] width 46 height 18
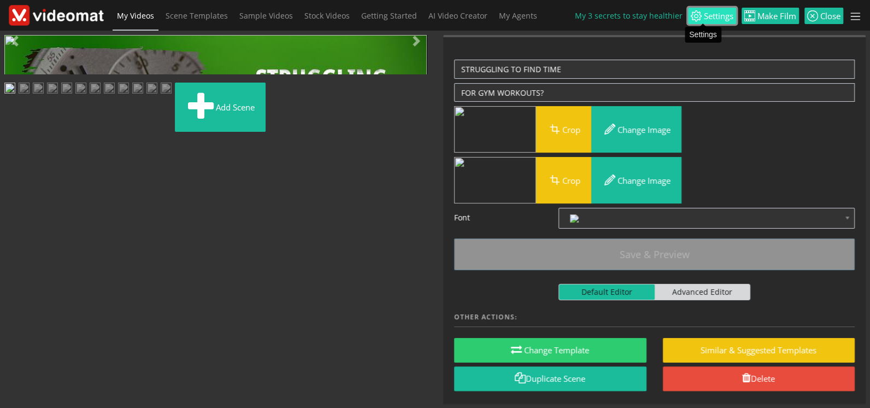
click at [717, 19] on span "Settings" at bounding box center [718, 16] width 32 height 8
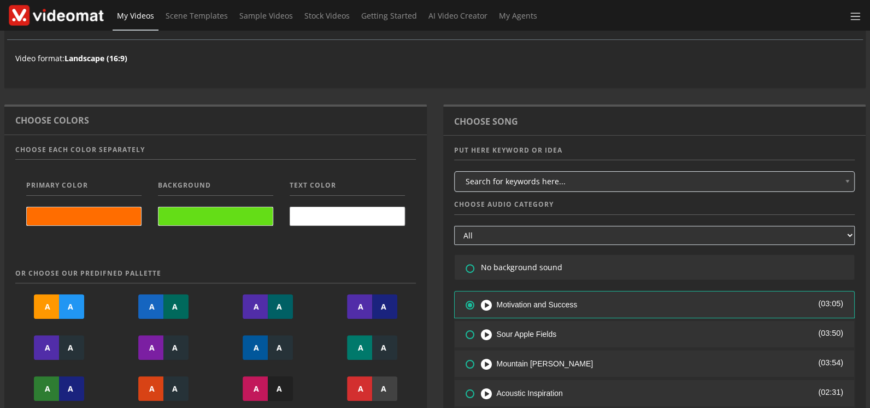
scroll to position [227, 0]
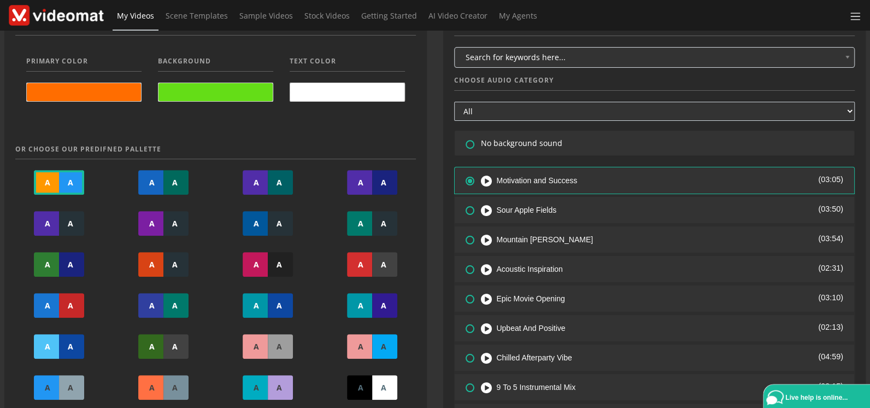
click at [67, 186] on div "A" at bounding box center [71, 182] width 25 height 25
type input "#ff9800"
type input "#2196f3"
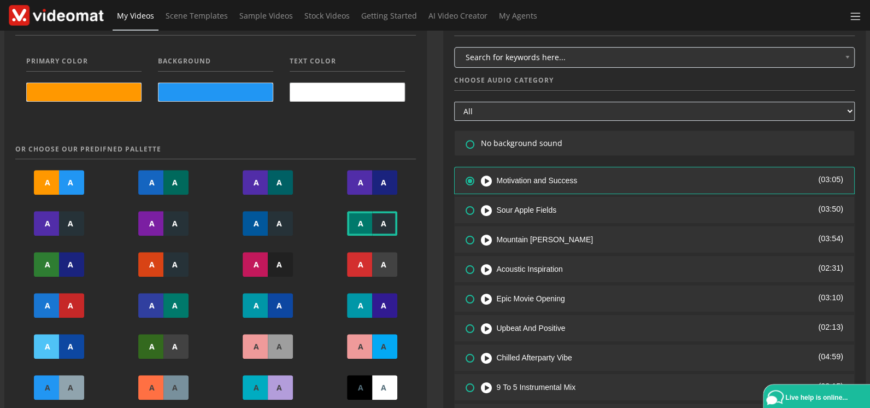
scroll to position [0, 0]
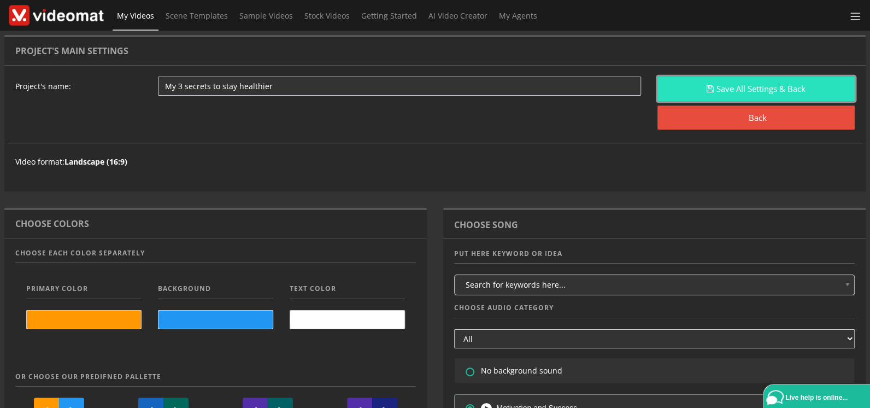
click at [746, 87] on button "Save All Settings & Back" at bounding box center [757, 89] width 198 height 25
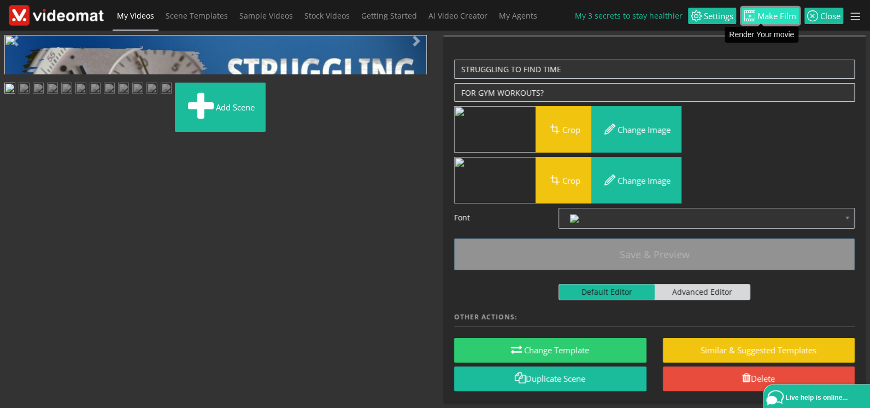
click at [765, 14] on span "Make Film" at bounding box center [775, 16] width 41 height 8
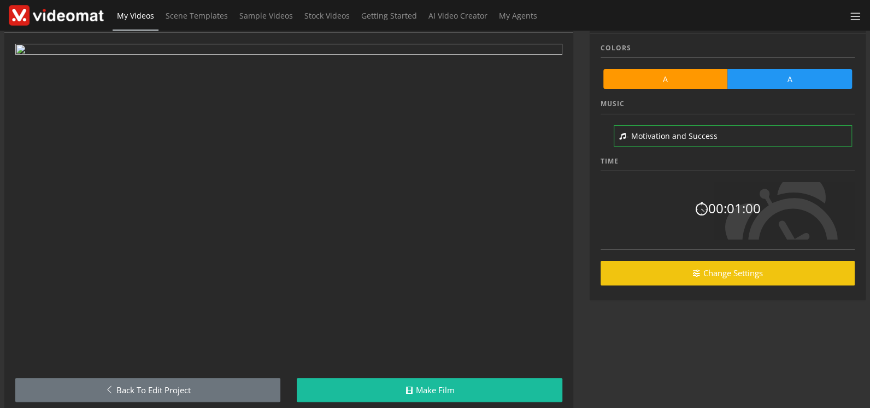
scroll to position [58, 0]
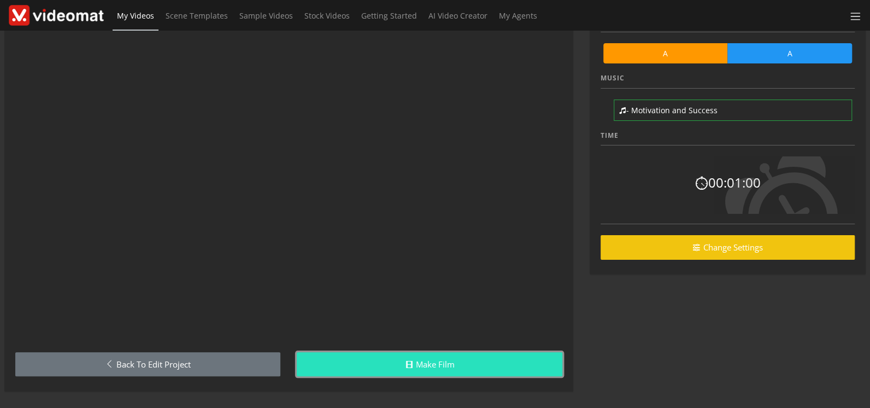
click at [438, 366] on link "Make Film" at bounding box center [429, 364] width 265 height 25
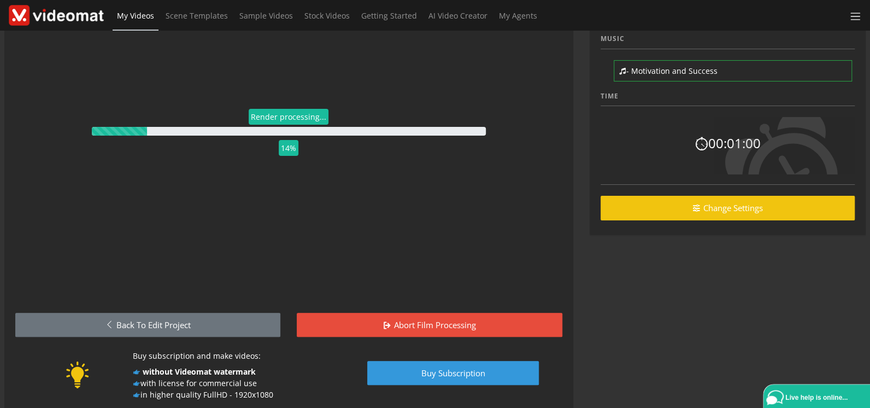
scroll to position [118, 0]
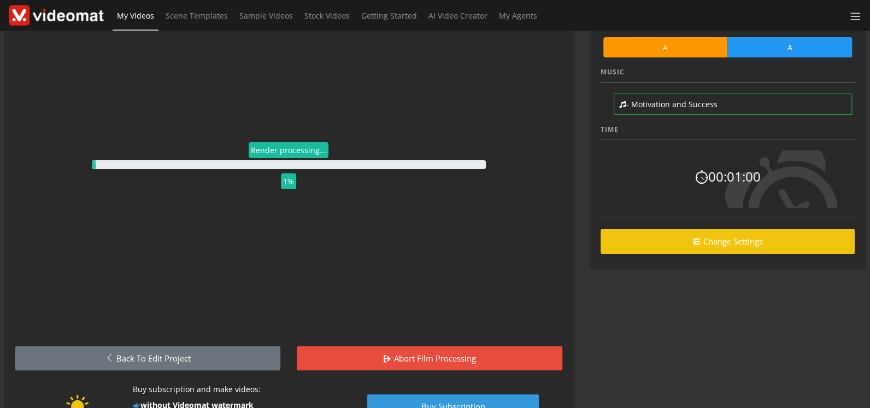
scroll to position [118, 0]
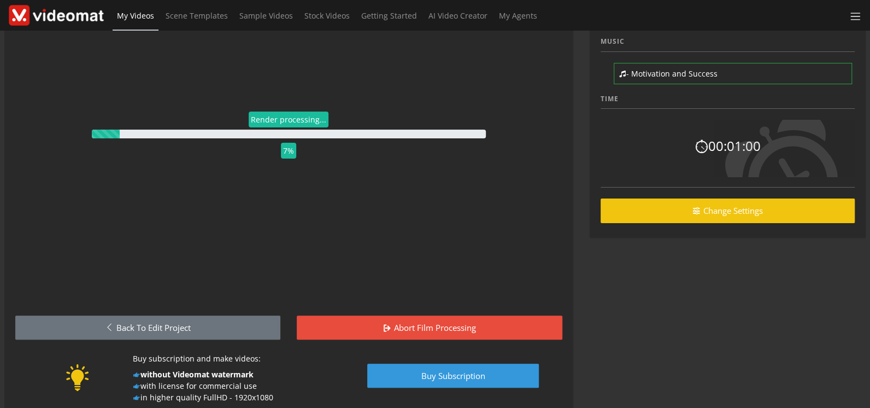
scroll to position [118, 0]
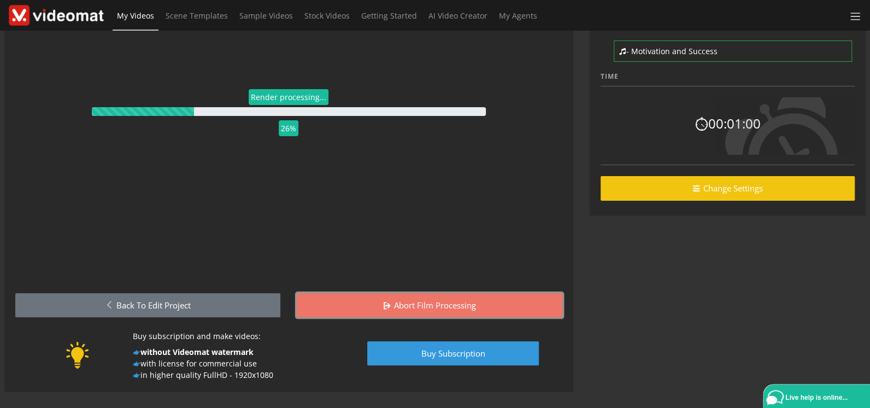
click at [424, 302] on link "Abort film processing" at bounding box center [429, 305] width 265 height 25
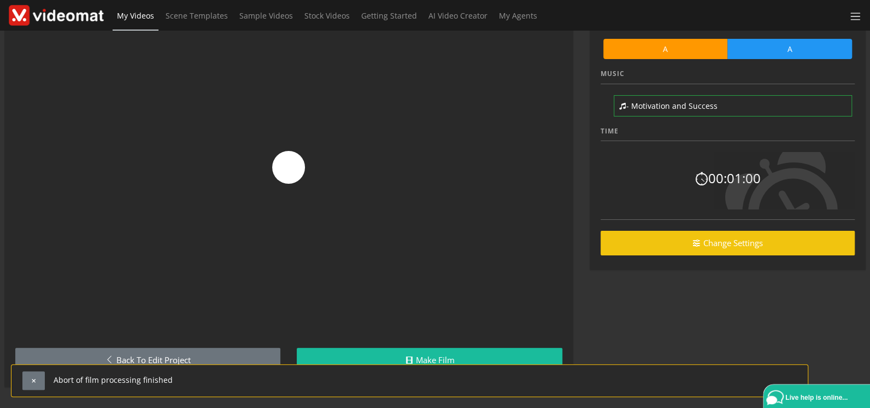
scroll to position [58, 0]
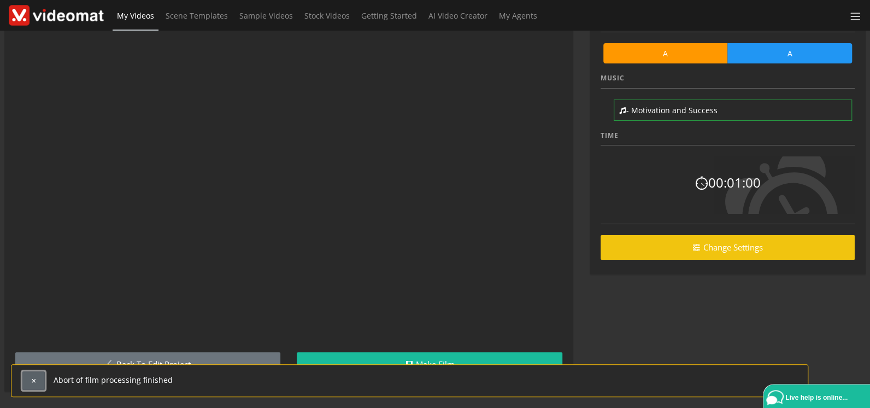
click at [33, 378] on span "button" at bounding box center [34, 381] width 6 height 6
